Goal: Find specific page/section: Find specific page/section

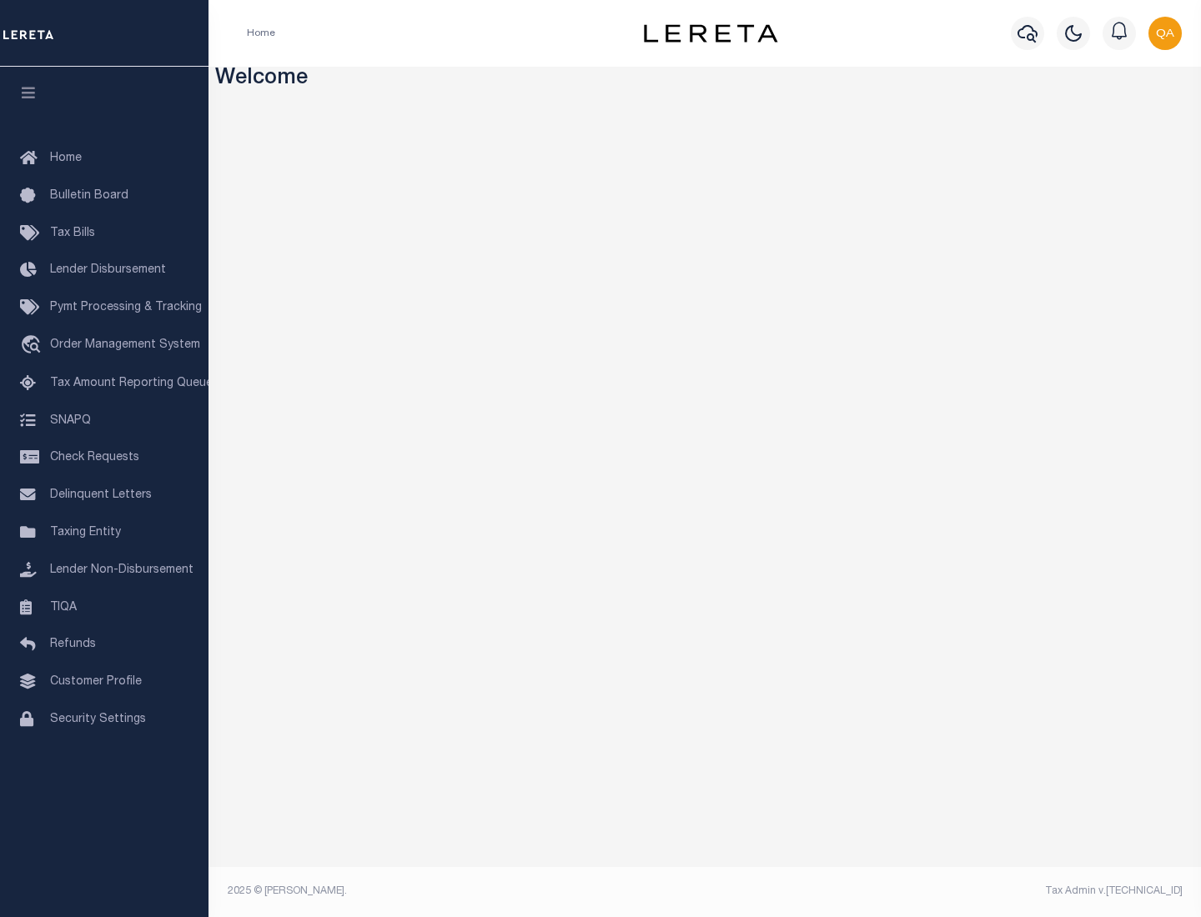
click at [104, 607] on link "TIQA" at bounding box center [104, 609] width 209 height 38
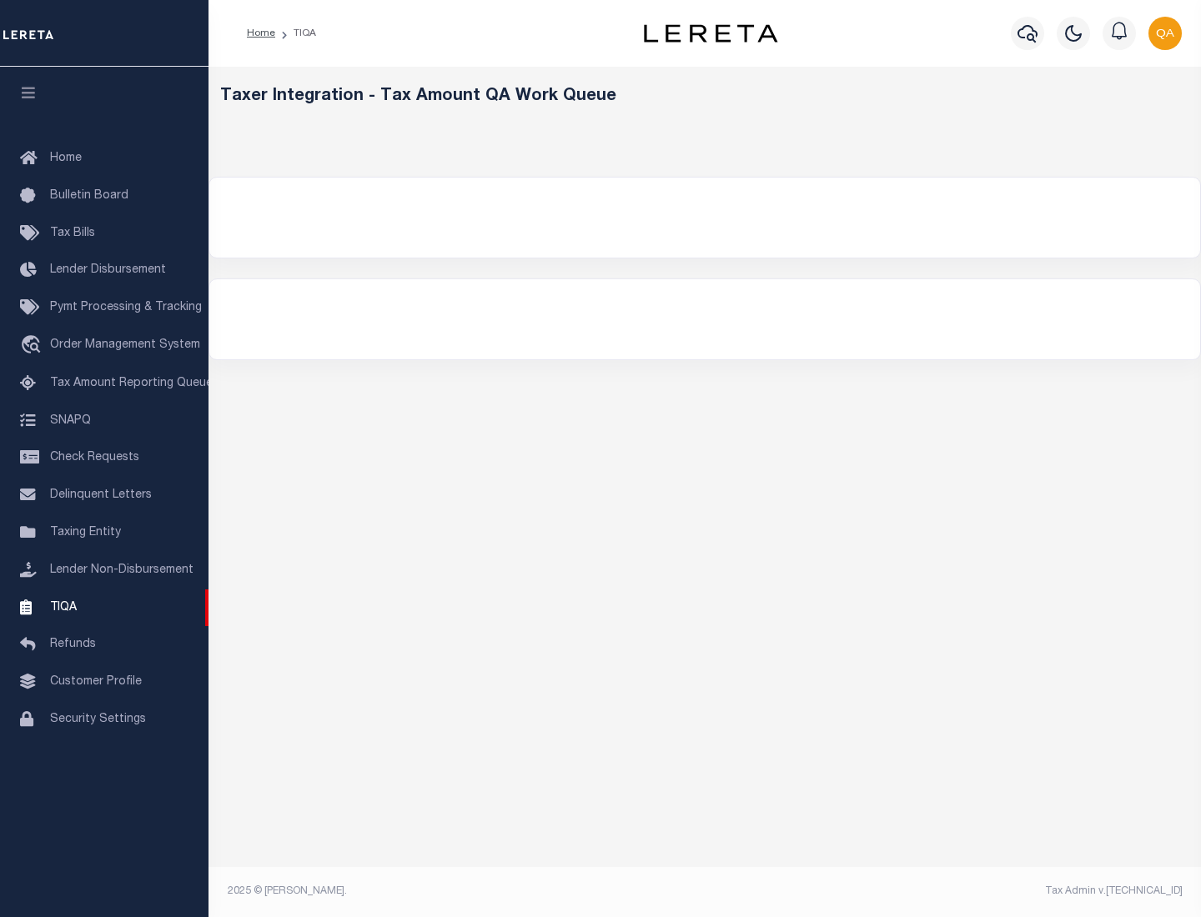
select select "200"
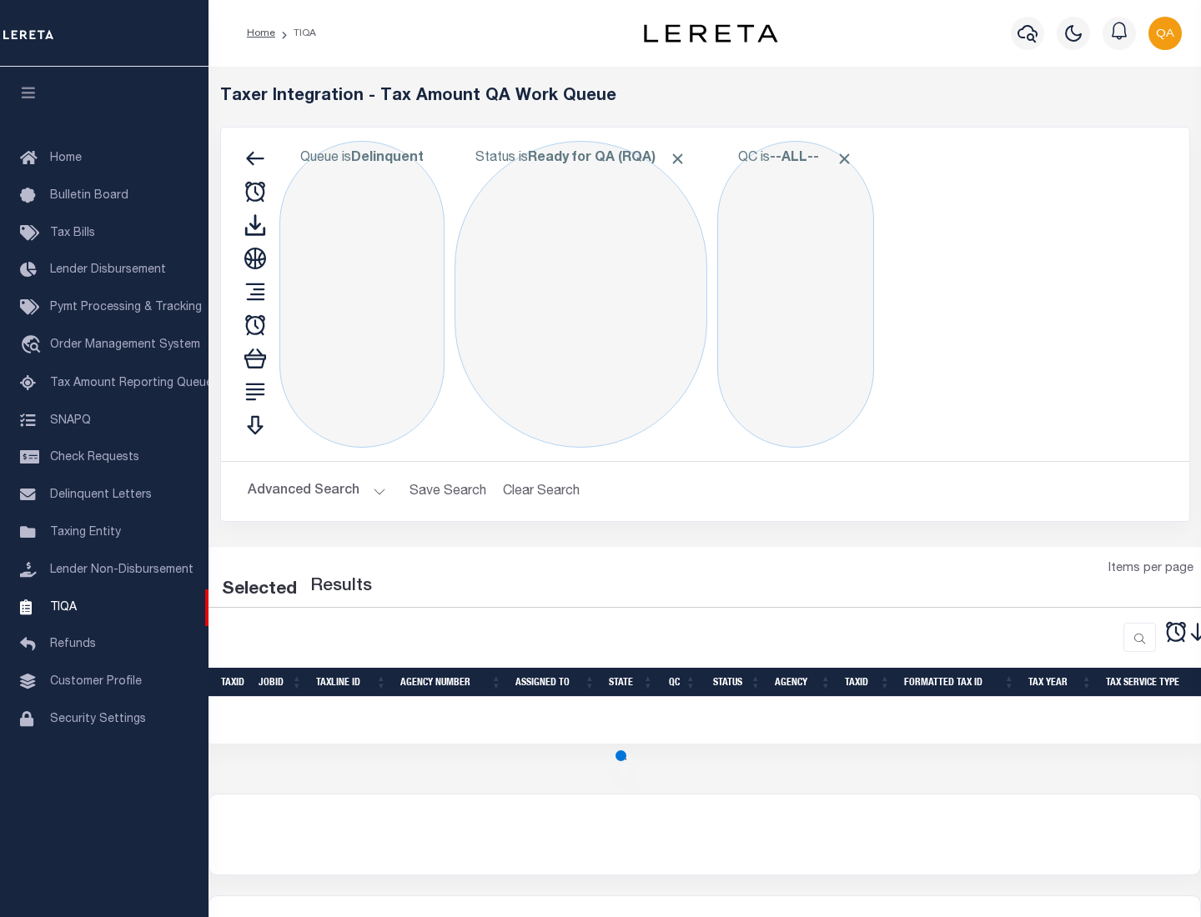
select select "200"
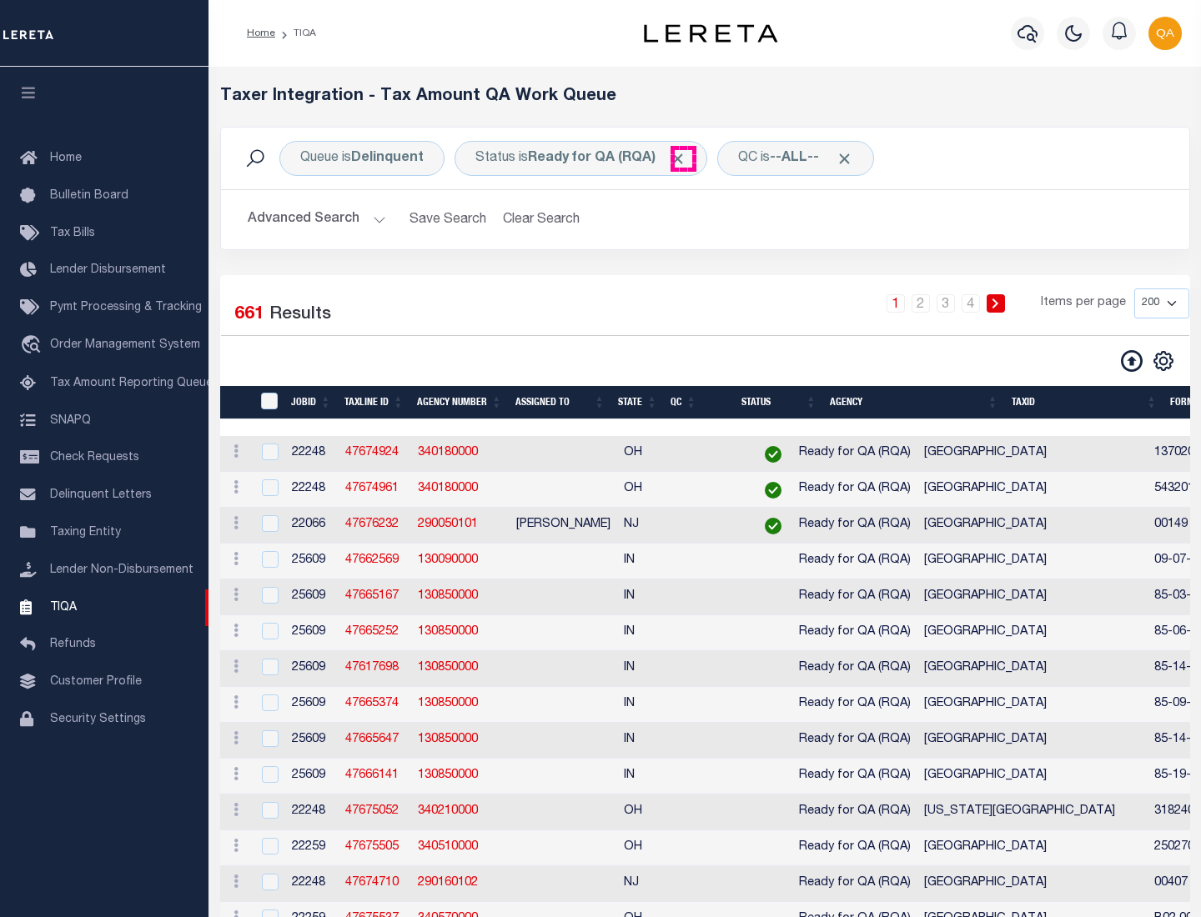
click at [683, 158] on span "Click to Remove" at bounding box center [678, 159] width 18 height 18
